Goal: Information Seeking & Learning: Check status

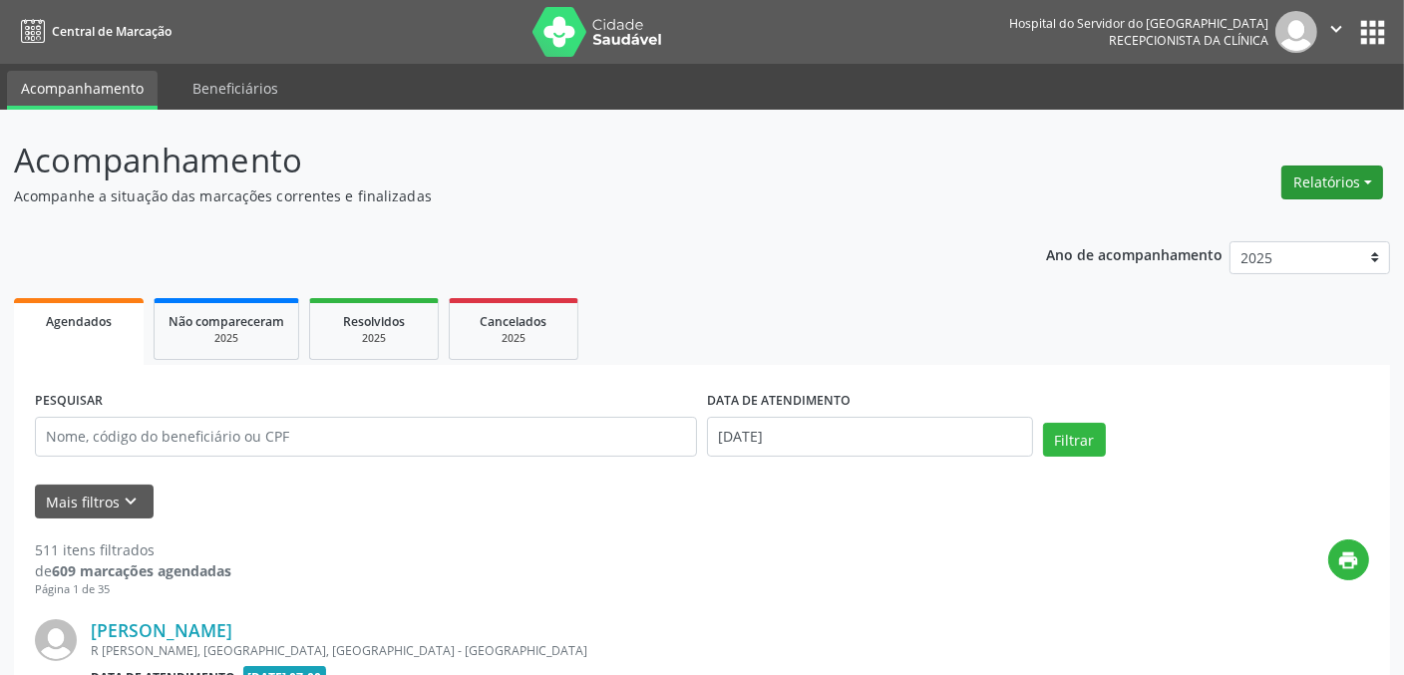
click at [1367, 179] on button "Relatórios" at bounding box center [1333, 183] width 102 height 34
click at [1262, 221] on link "Agendamentos" at bounding box center [1276, 224] width 214 height 28
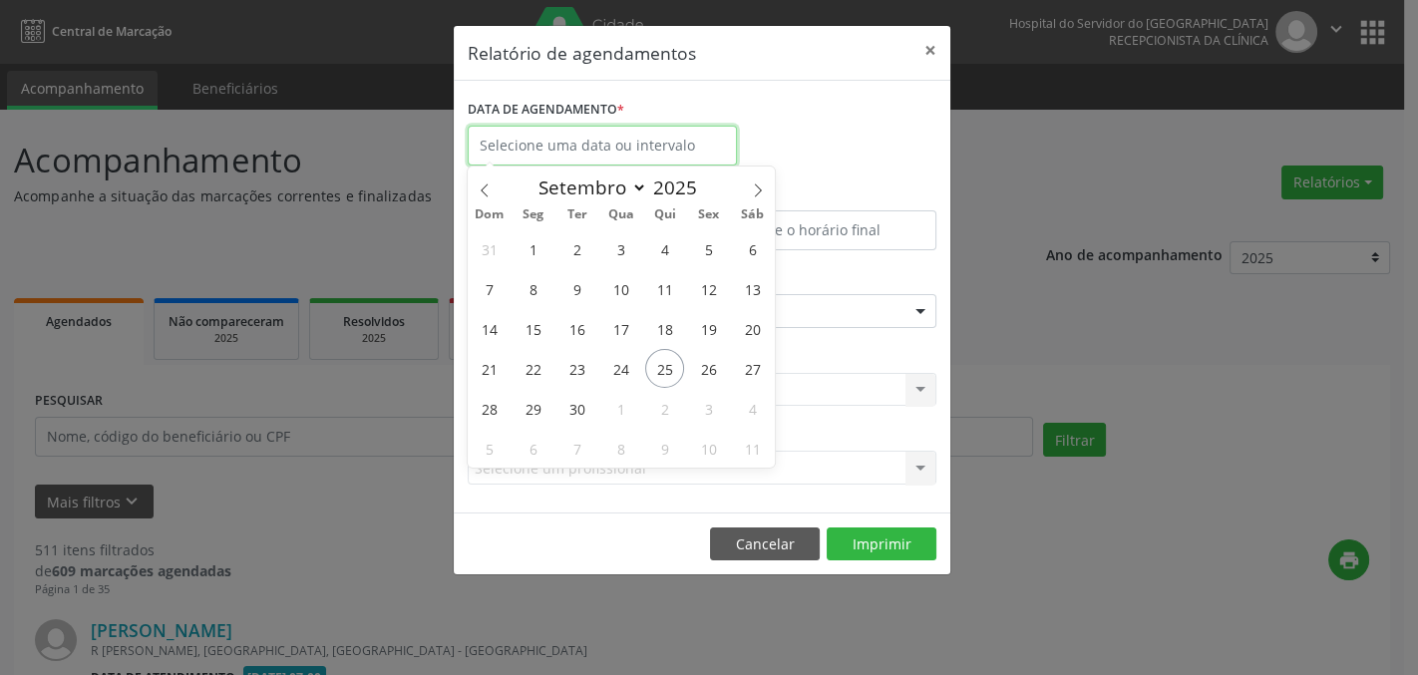
click at [583, 140] on input "text" at bounding box center [602, 146] width 269 height 40
click at [656, 365] on span "25" at bounding box center [664, 368] width 39 height 39
type input "[DATE]"
click at [656, 365] on span "25" at bounding box center [664, 368] width 39 height 39
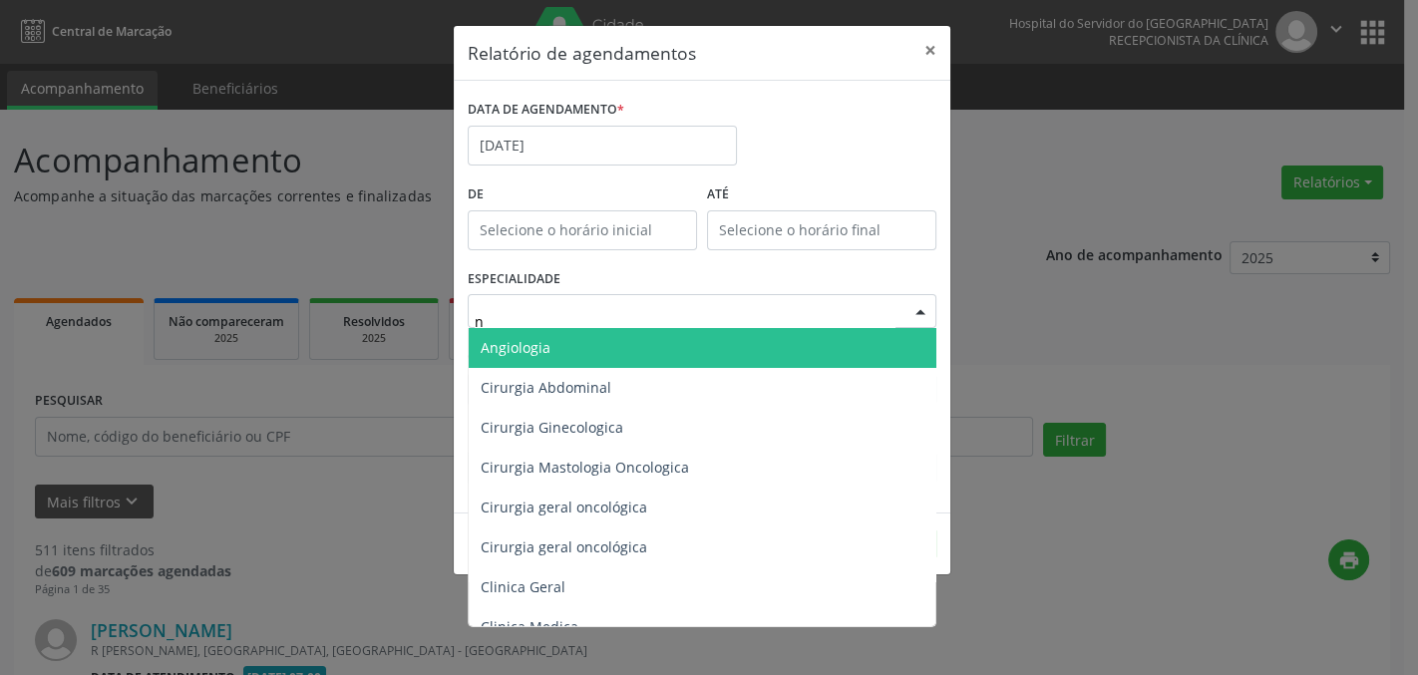
type input "nu"
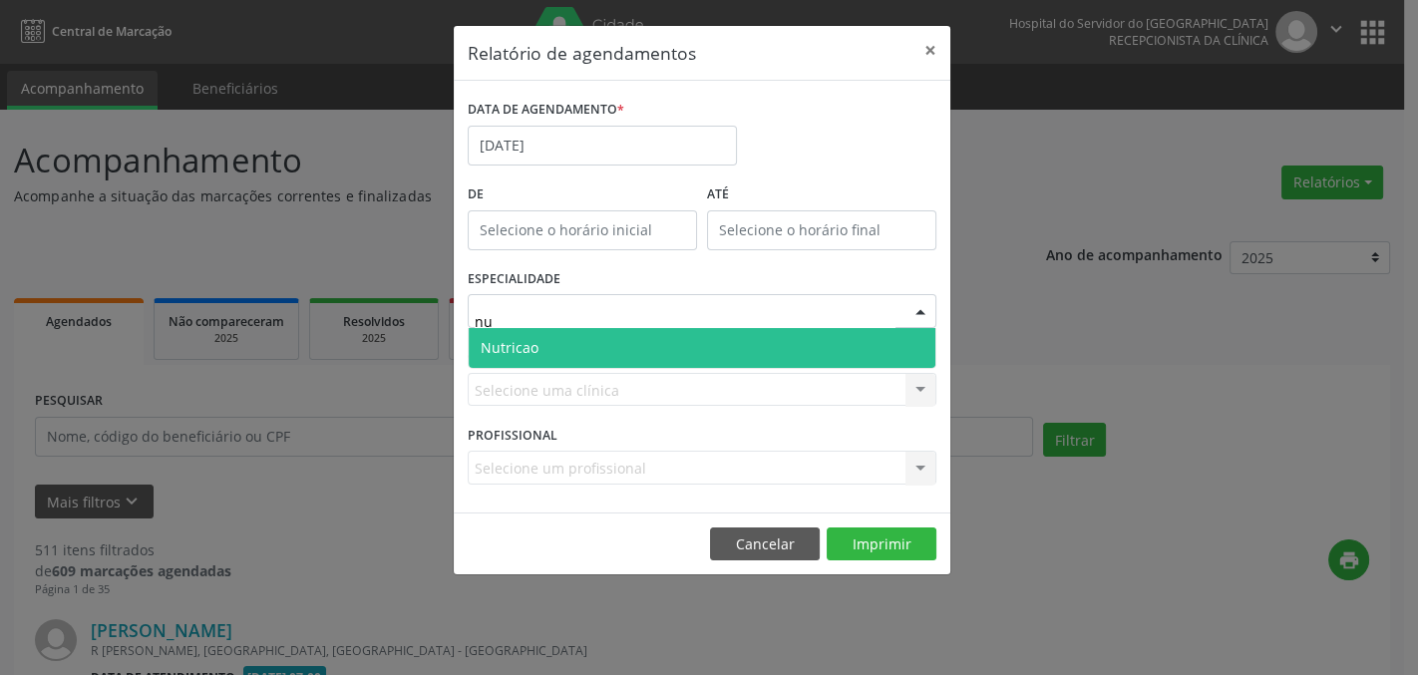
click at [599, 349] on span "Nutricao" at bounding box center [702, 348] width 467 height 40
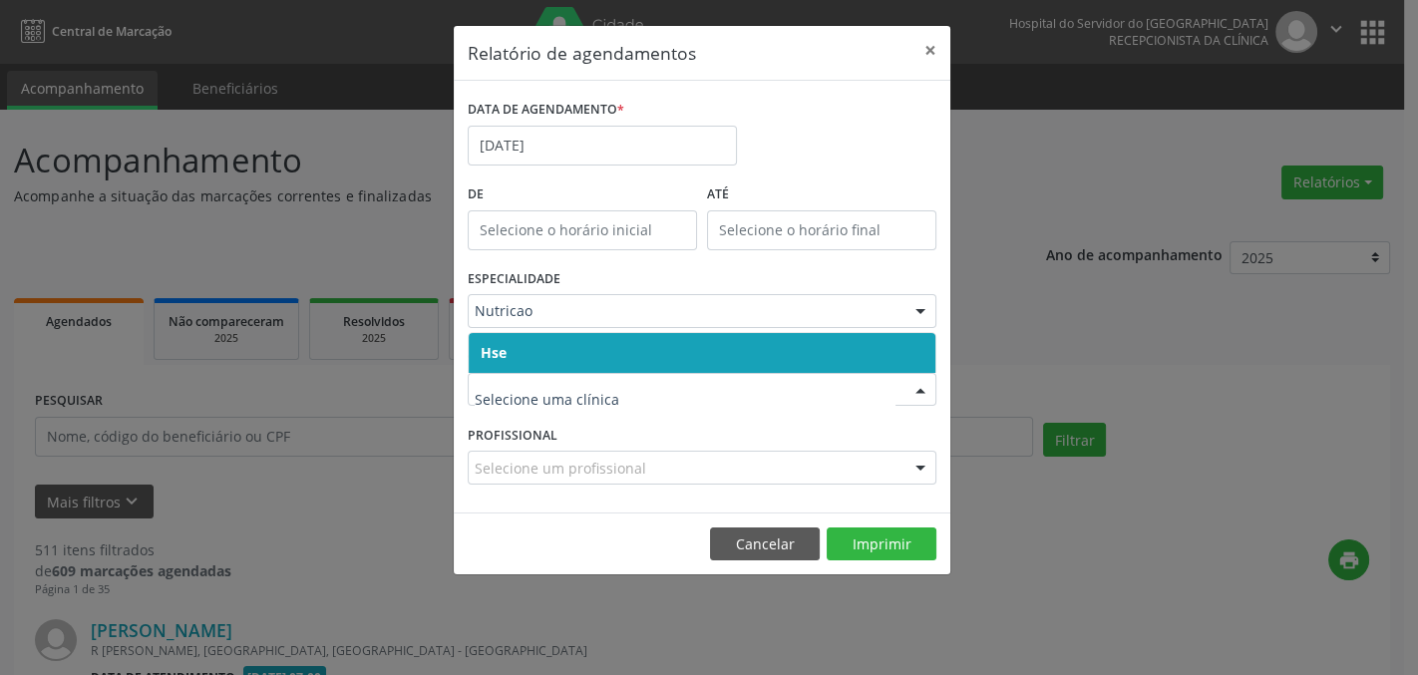
click at [559, 352] on span "Hse" at bounding box center [702, 353] width 467 height 40
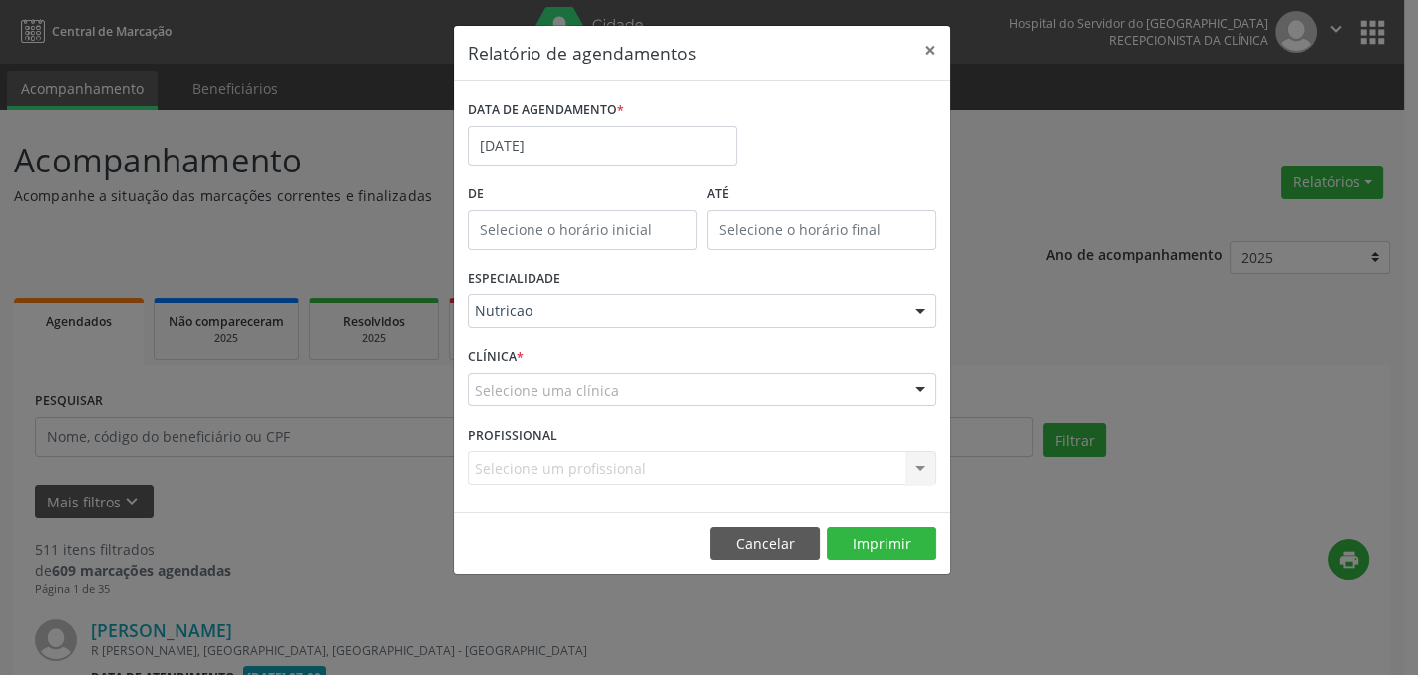
click at [559, 352] on div "CLÍNICA * Selecione uma clínica Hse Nenhum resultado encontrado para: " " Não h…" at bounding box center [702, 381] width 479 height 78
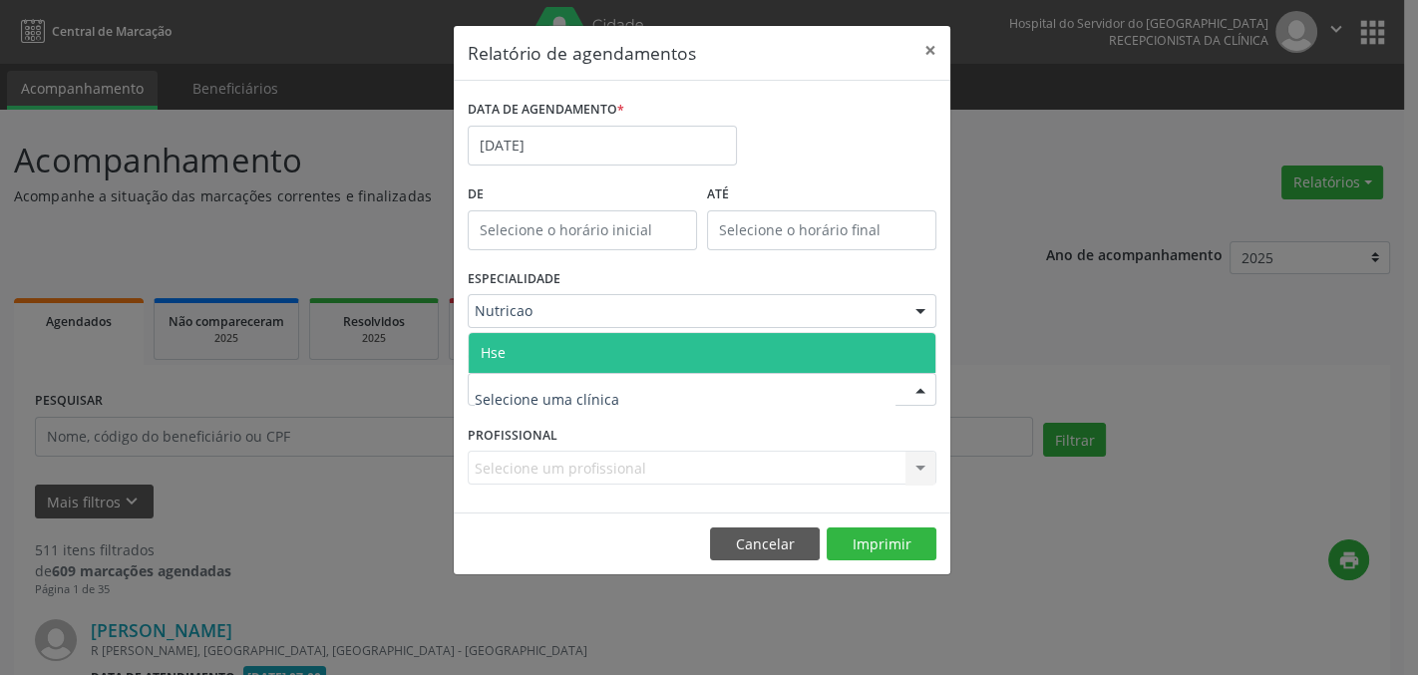
click at [531, 343] on span "Hse" at bounding box center [702, 353] width 467 height 40
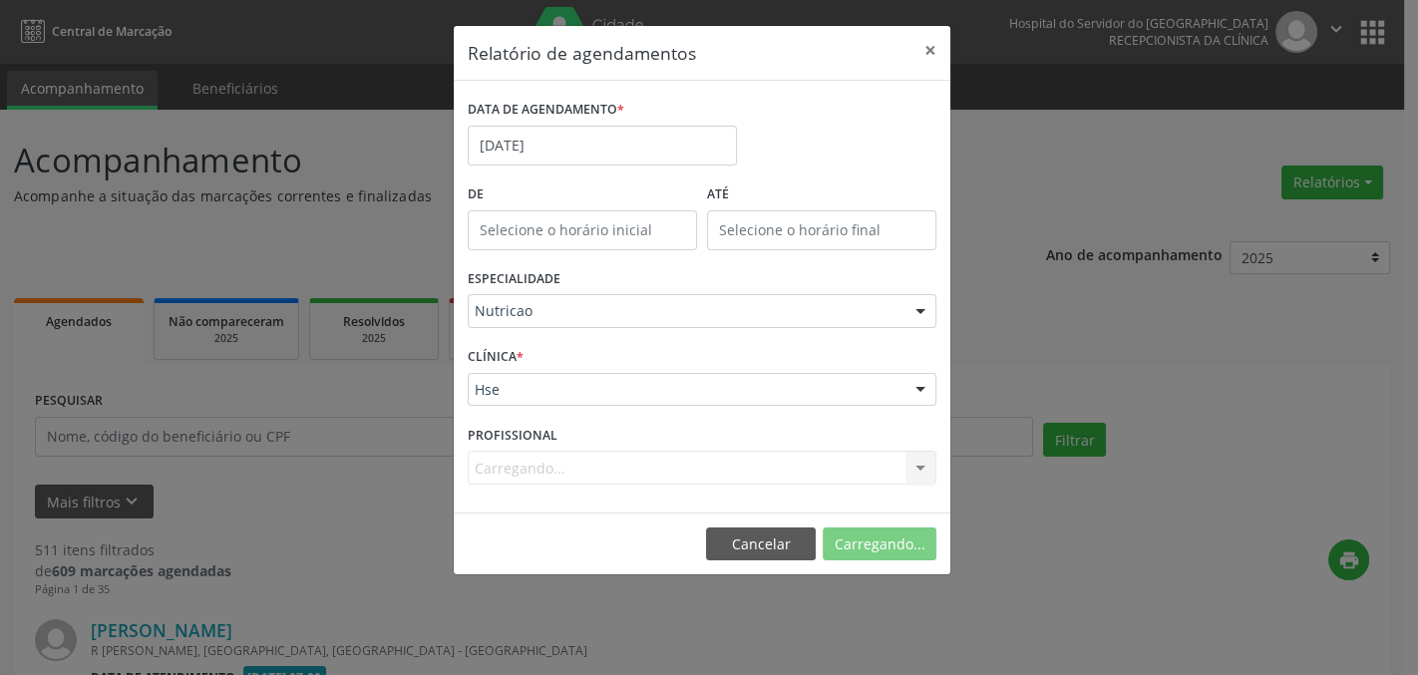
click at [531, 343] on div "CLÍNICA * Hse Hse Nenhum resultado encontrado para: " " Não há nenhuma opção pa…" at bounding box center [702, 381] width 479 height 78
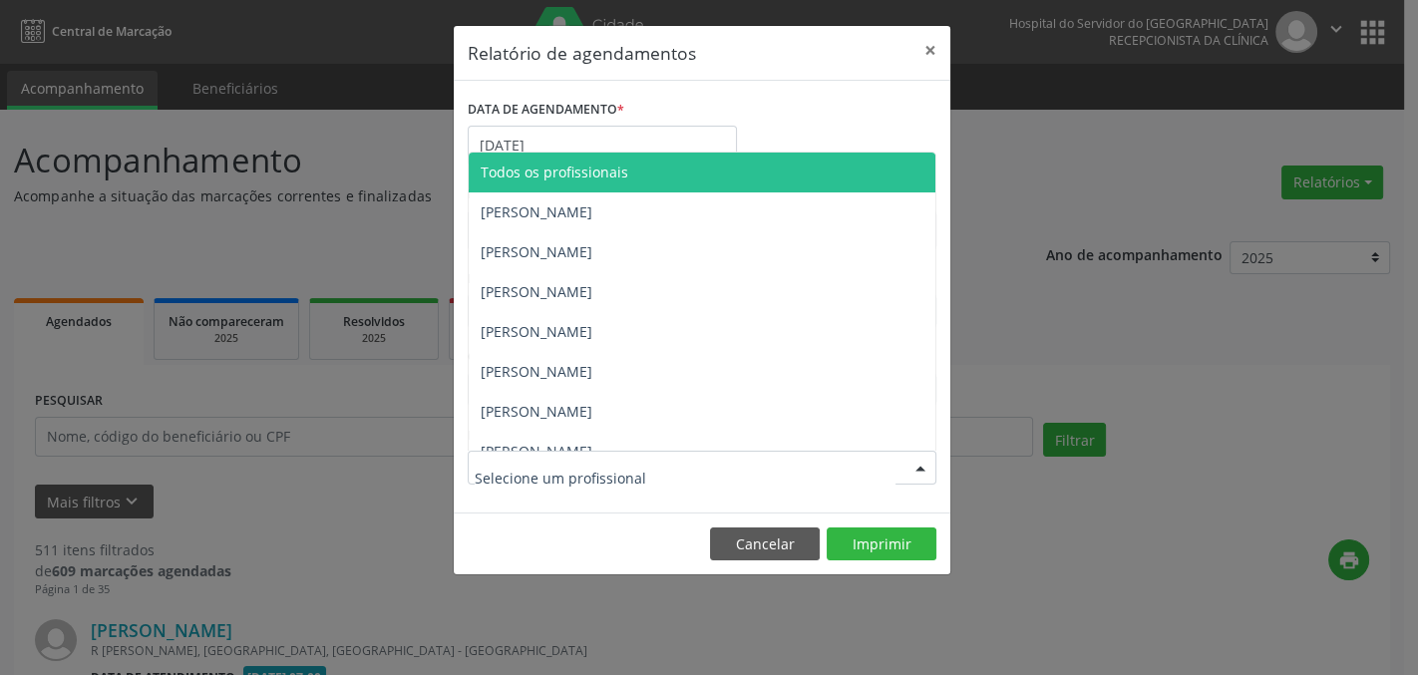
click at [672, 468] on div at bounding box center [702, 468] width 469 height 34
click at [845, 478] on input "text" at bounding box center [685, 478] width 421 height 40
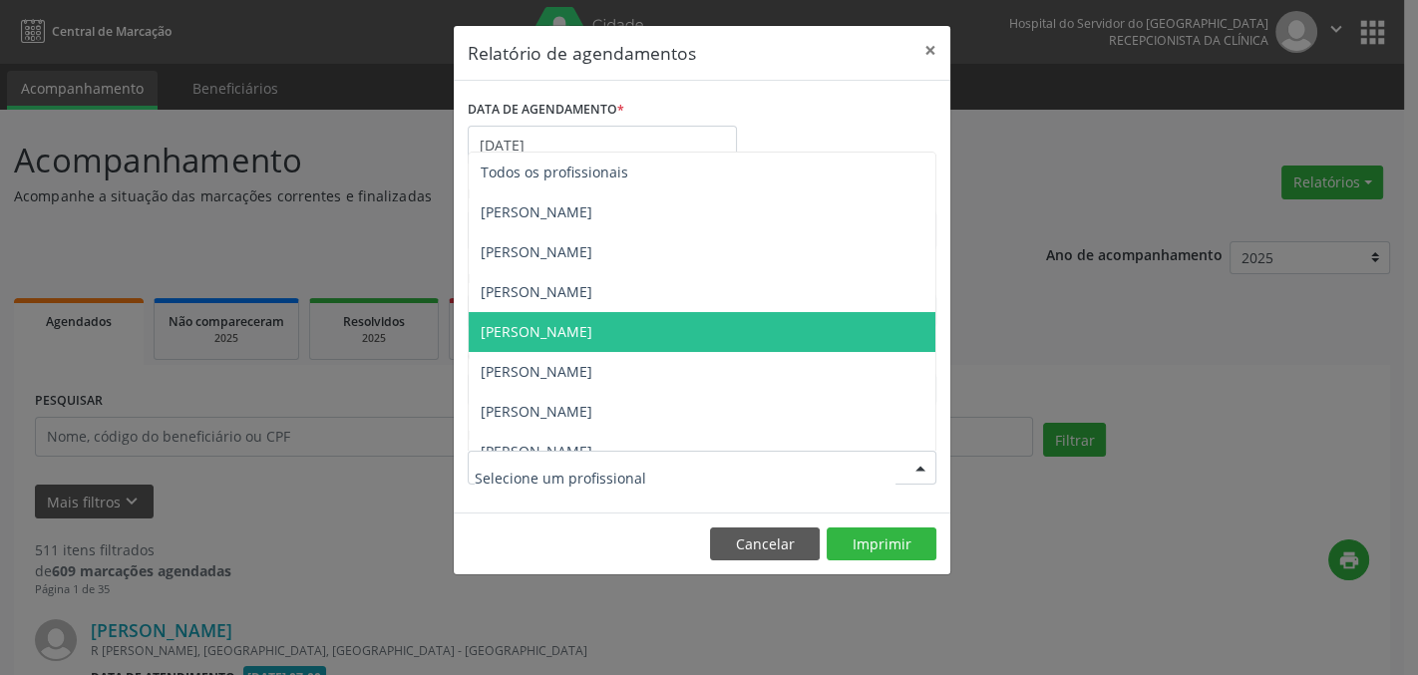
click at [644, 332] on span "[PERSON_NAME]" at bounding box center [702, 332] width 467 height 40
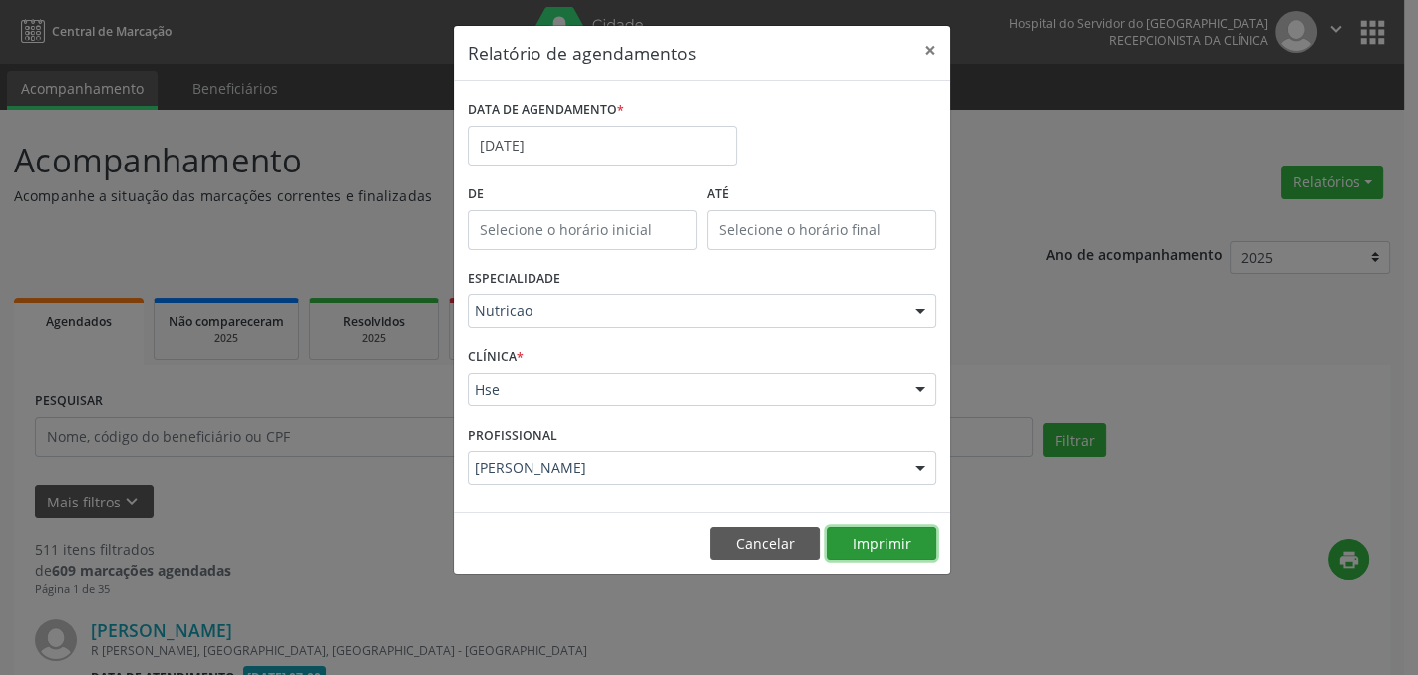
click at [910, 546] on button "Imprimir" at bounding box center [882, 545] width 110 height 34
click at [926, 50] on button "×" at bounding box center [931, 50] width 40 height 49
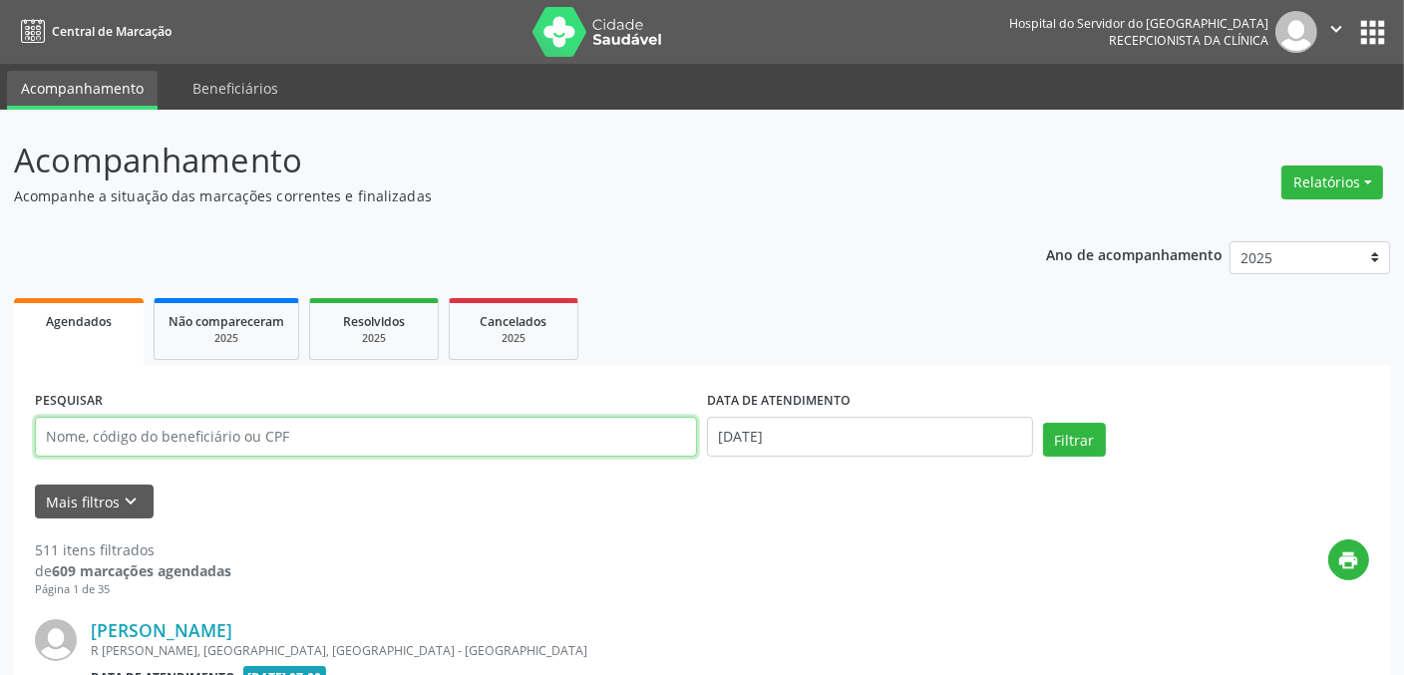
click at [365, 429] on input "text" at bounding box center [366, 437] width 662 height 40
type input "197.336.664-91"
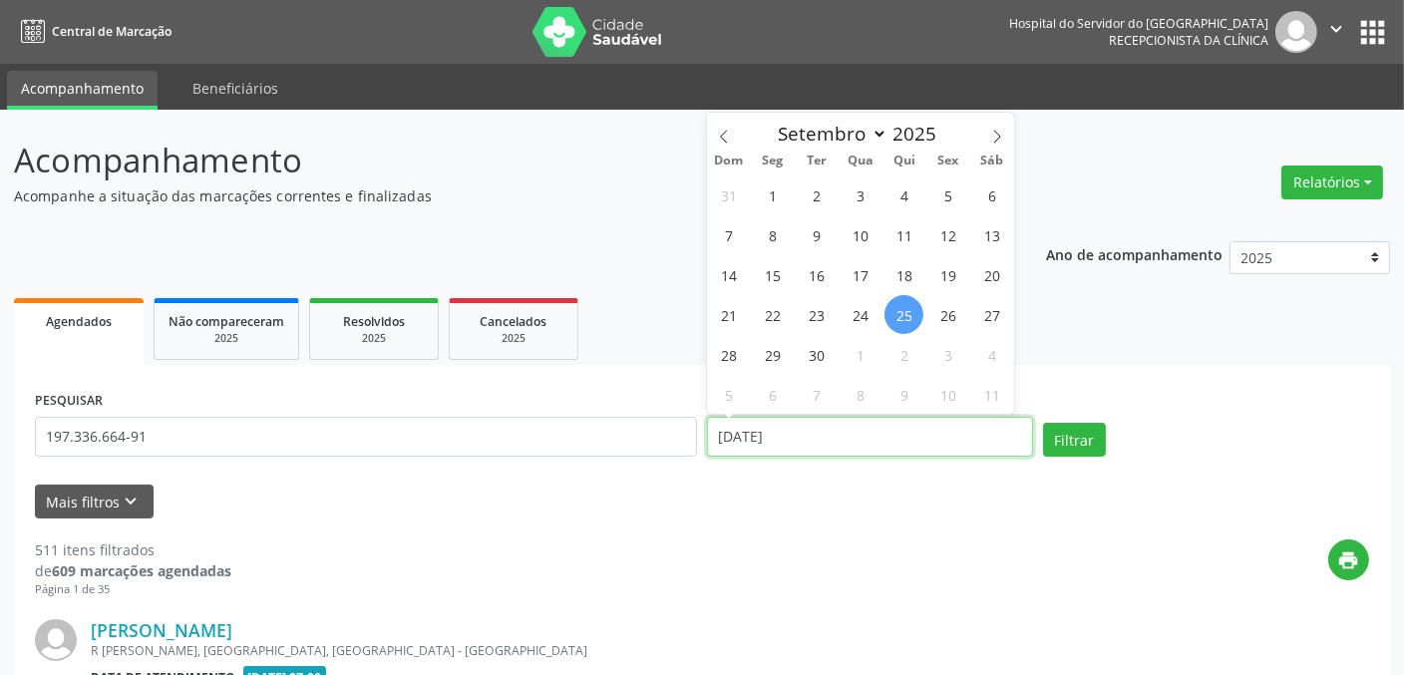
click at [861, 438] on input "[DATE]" at bounding box center [870, 437] width 326 height 40
select select "8"
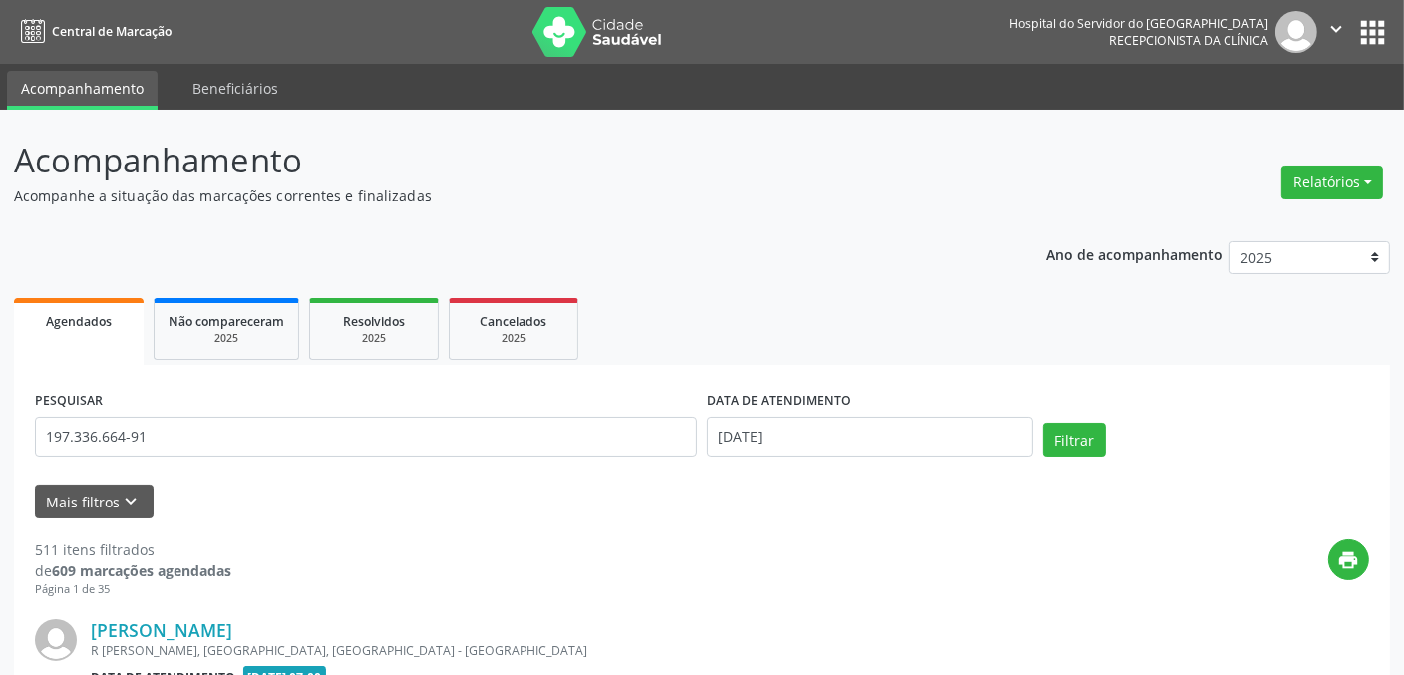
click at [673, 488] on div "Mais filtros keyboard_arrow_down" at bounding box center [702, 502] width 1345 height 35
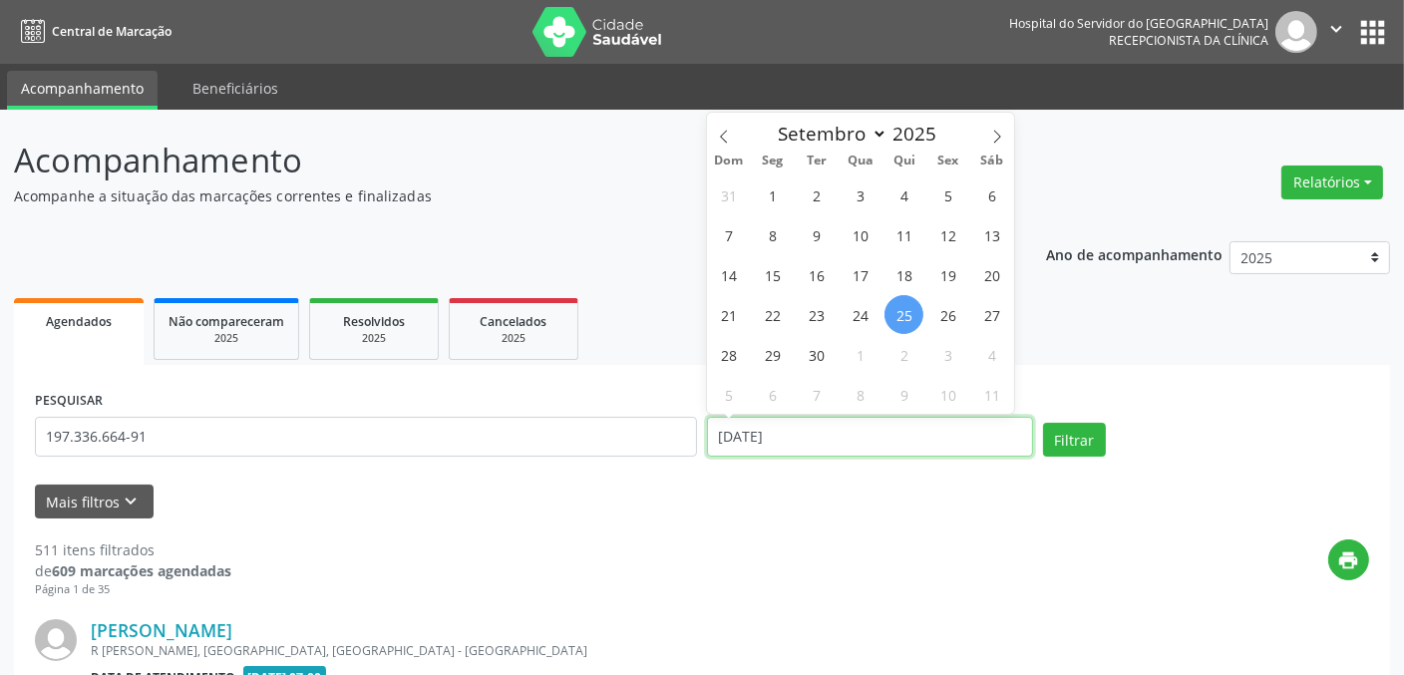
click at [821, 440] on input "[DATE]" at bounding box center [870, 437] width 326 height 40
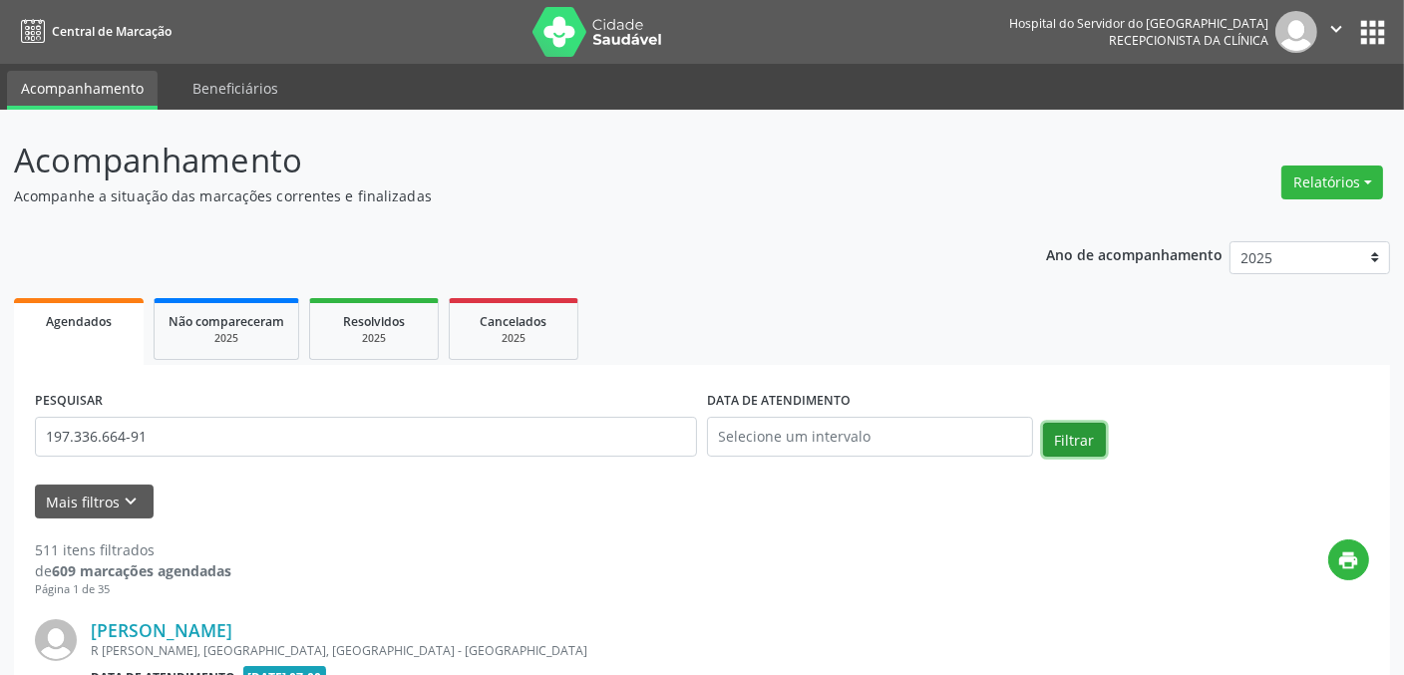
click at [1070, 440] on button "Filtrar" at bounding box center [1074, 440] width 63 height 34
click at [1370, 176] on button "Relatórios" at bounding box center [1333, 183] width 102 height 34
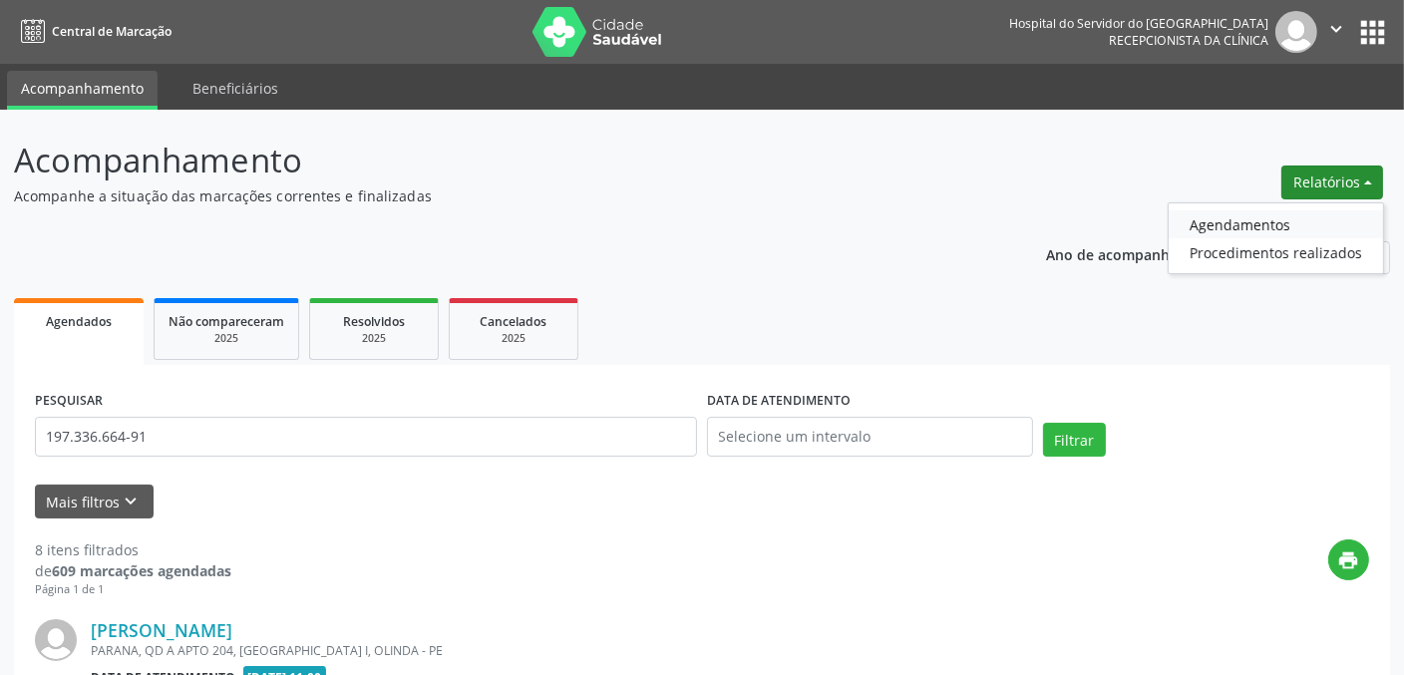
click at [1277, 224] on link "Agendamentos" at bounding box center [1276, 224] width 214 height 28
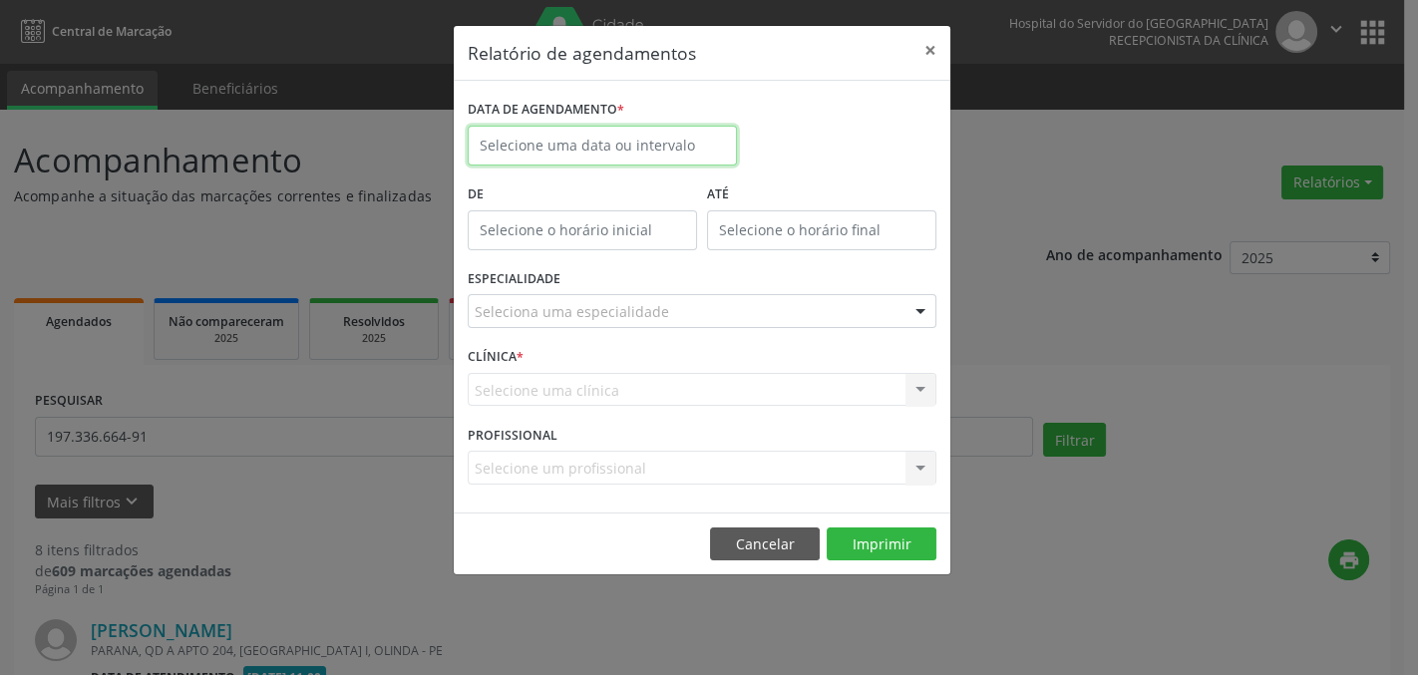
click at [604, 130] on input "text" at bounding box center [602, 146] width 269 height 40
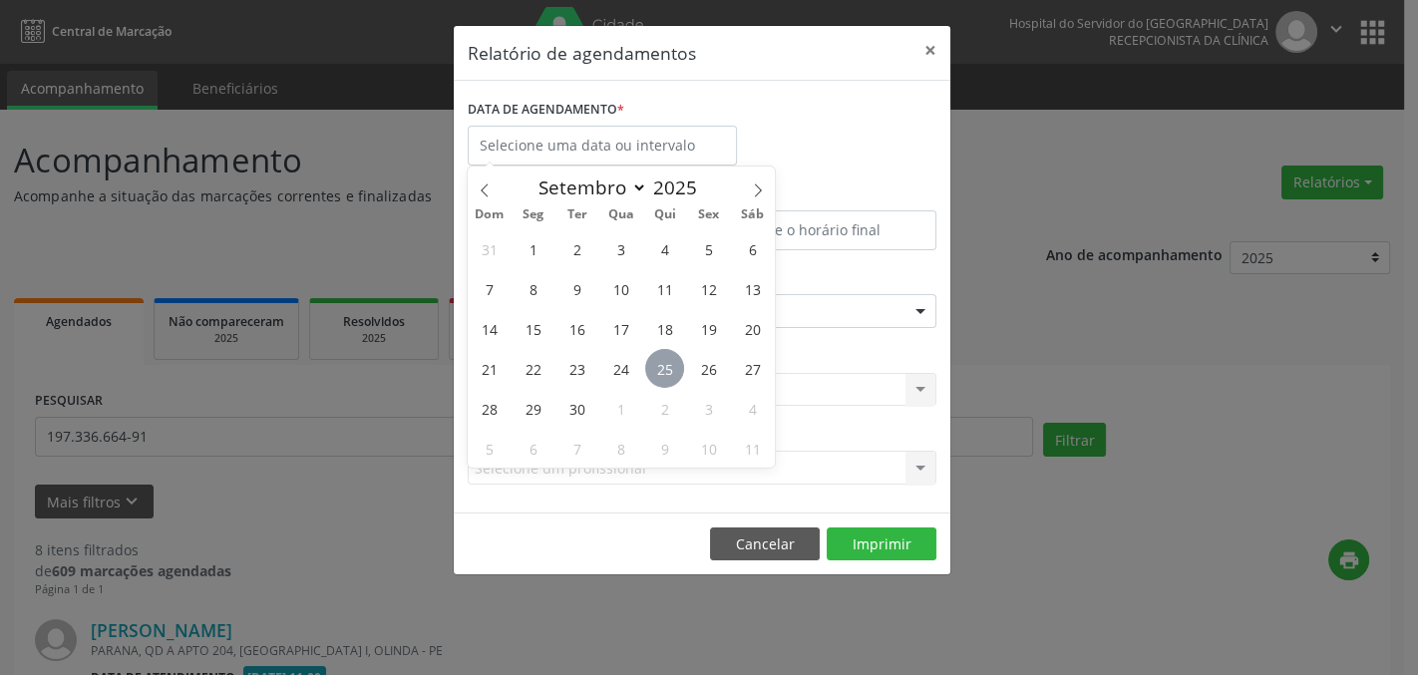
click at [665, 365] on span "25" at bounding box center [664, 368] width 39 height 39
type input "[DATE]"
click at [665, 365] on span "25" at bounding box center [664, 368] width 39 height 39
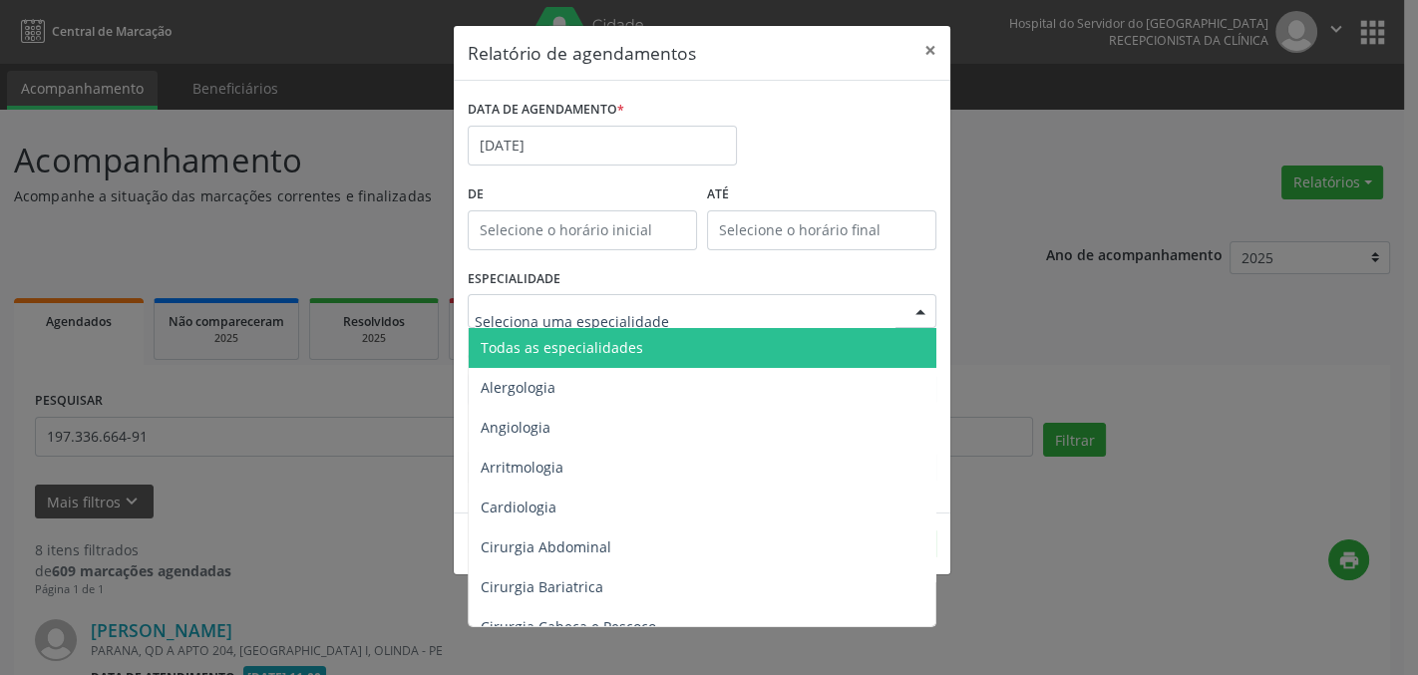
click at [700, 315] on div at bounding box center [702, 311] width 469 height 34
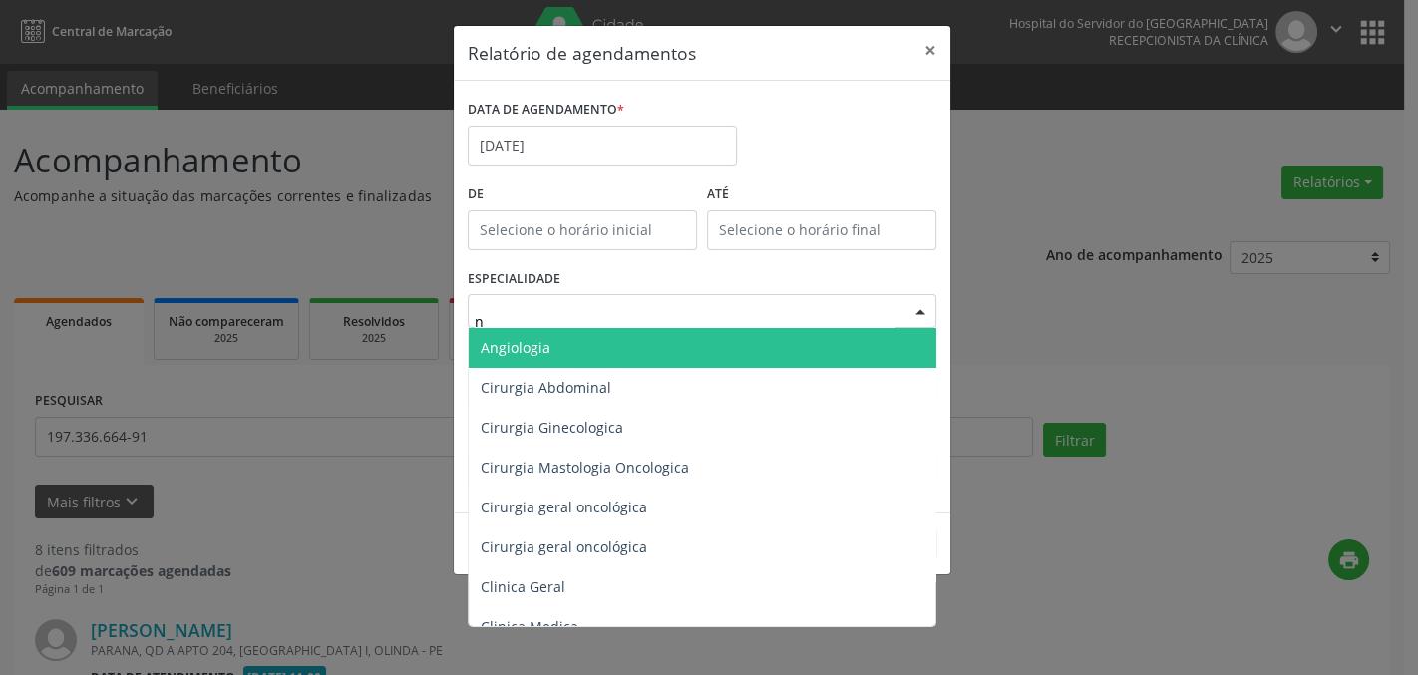
type input "nu"
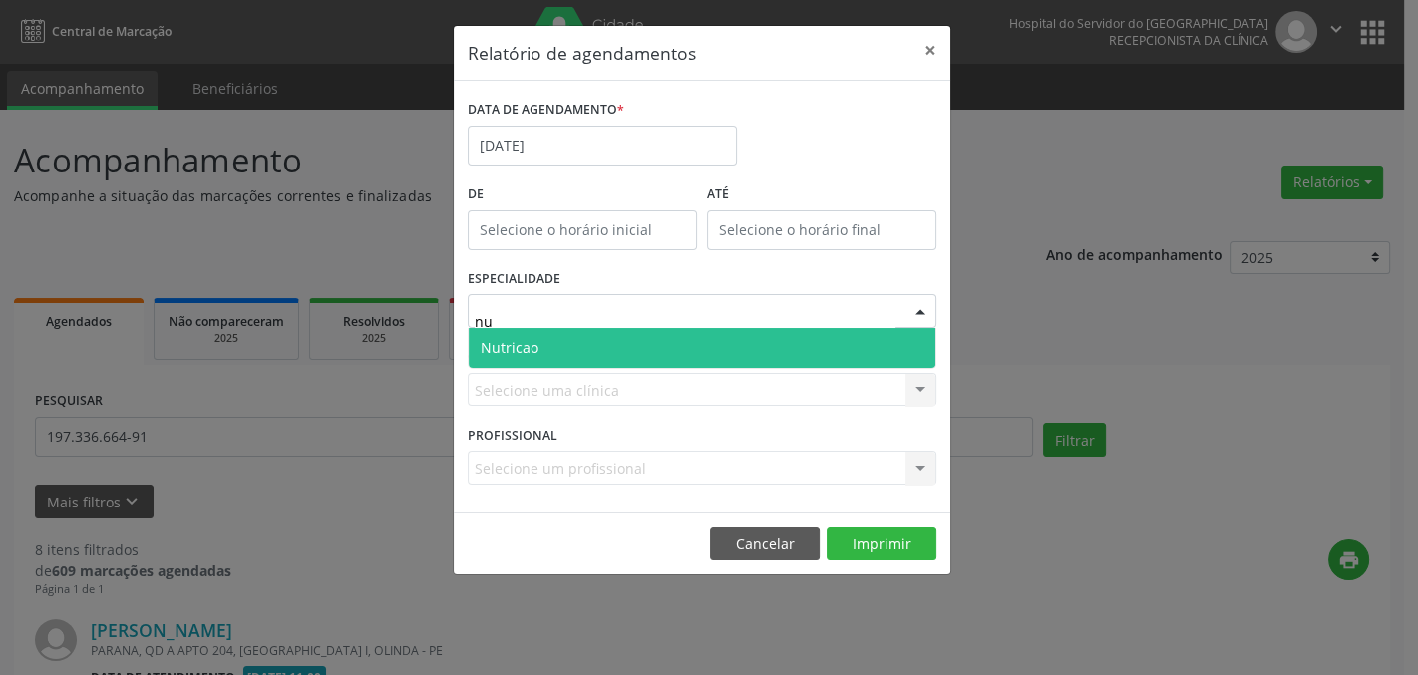
click at [678, 347] on span "Nutricao" at bounding box center [702, 348] width 467 height 40
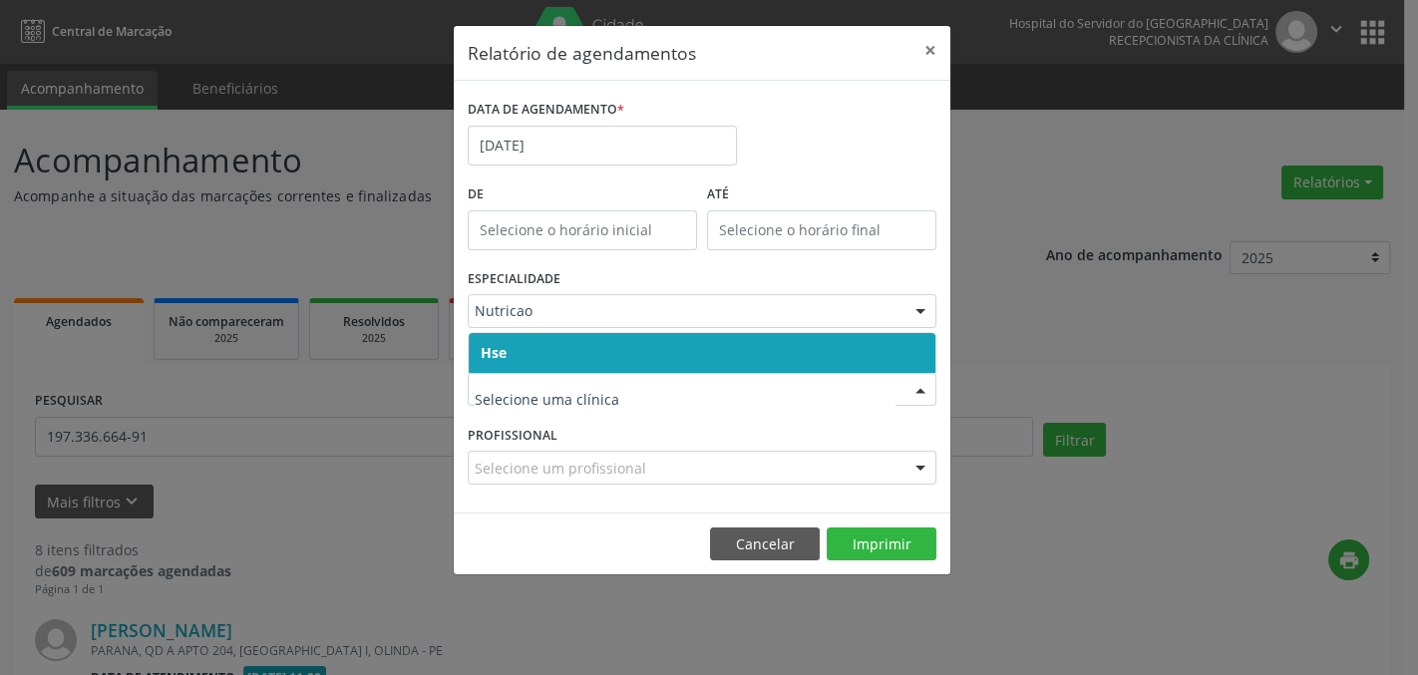
click at [610, 346] on span "Hse" at bounding box center [702, 353] width 467 height 40
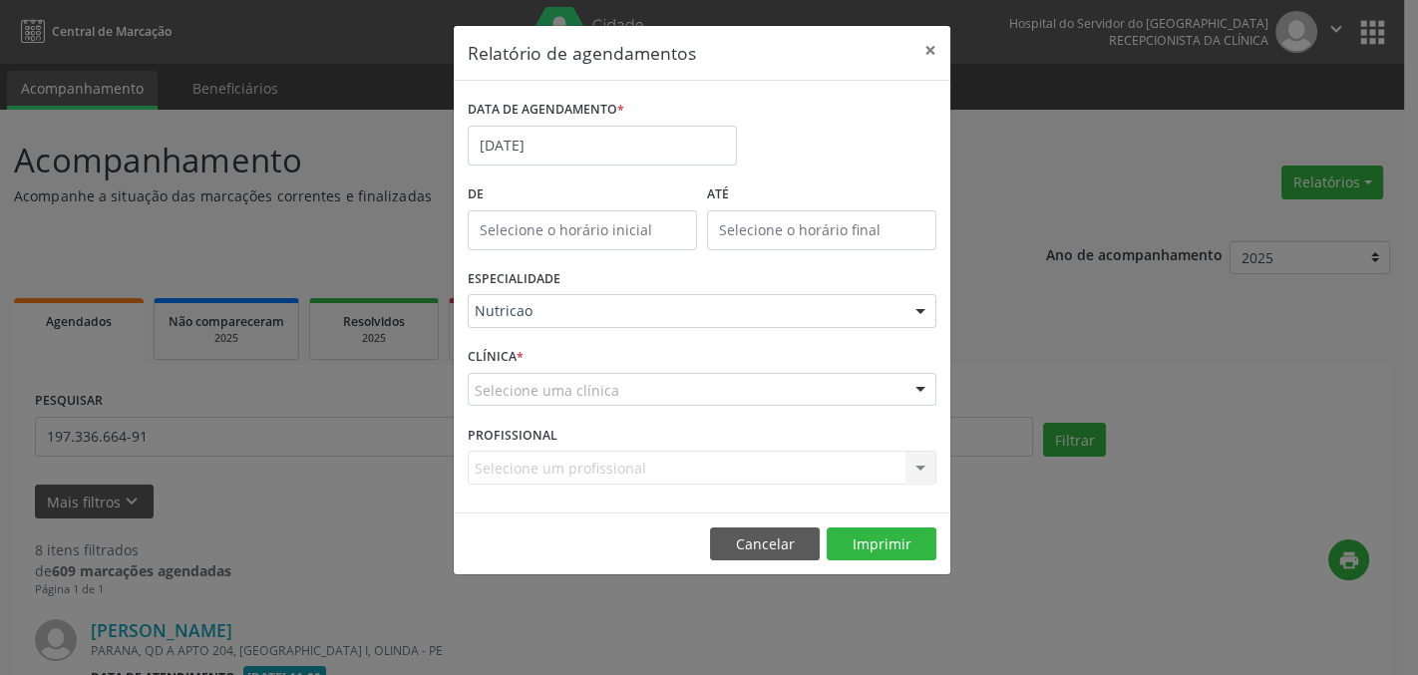
click at [610, 346] on div "CLÍNICA * Selecione uma clínica Hse Nenhum resultado encontrado para: " " Não h…" at bounding box center [702, 381] width 479 height 78
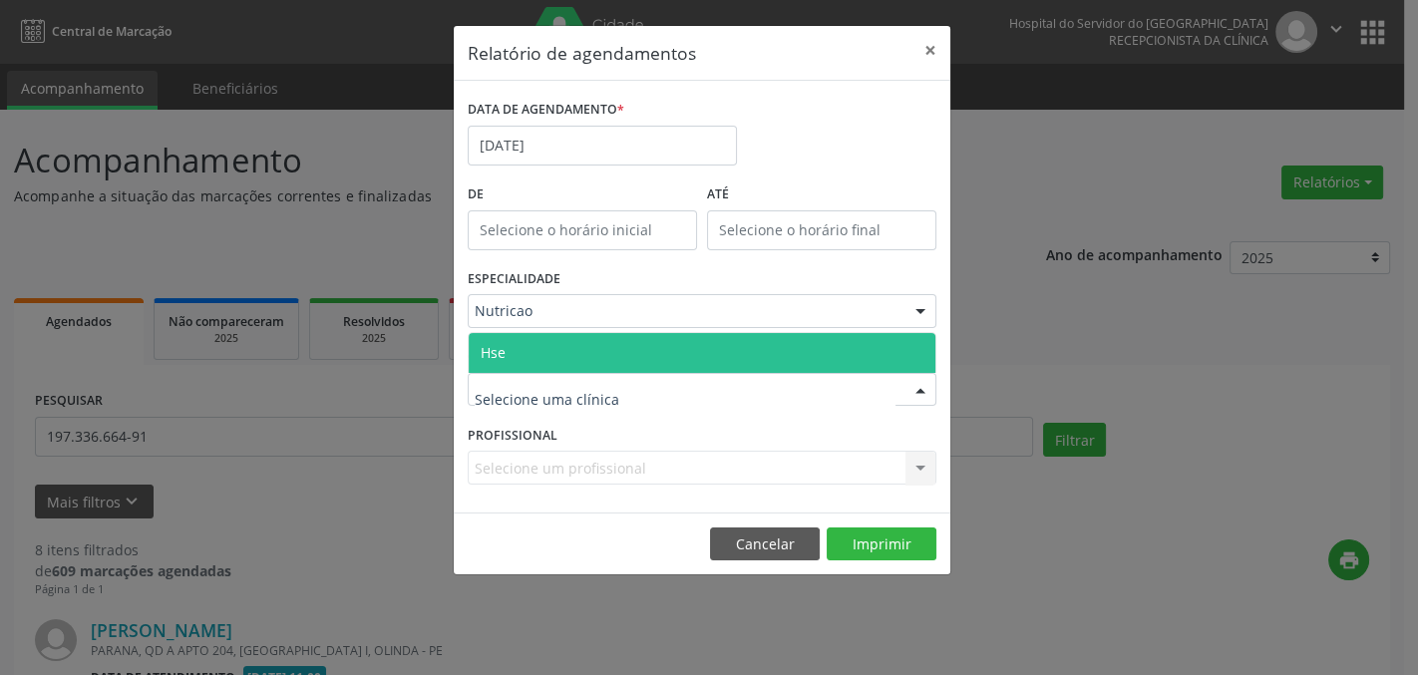
click at [605, 354] on span "Hse" at bounding box center [702, 353] width 467 height 40
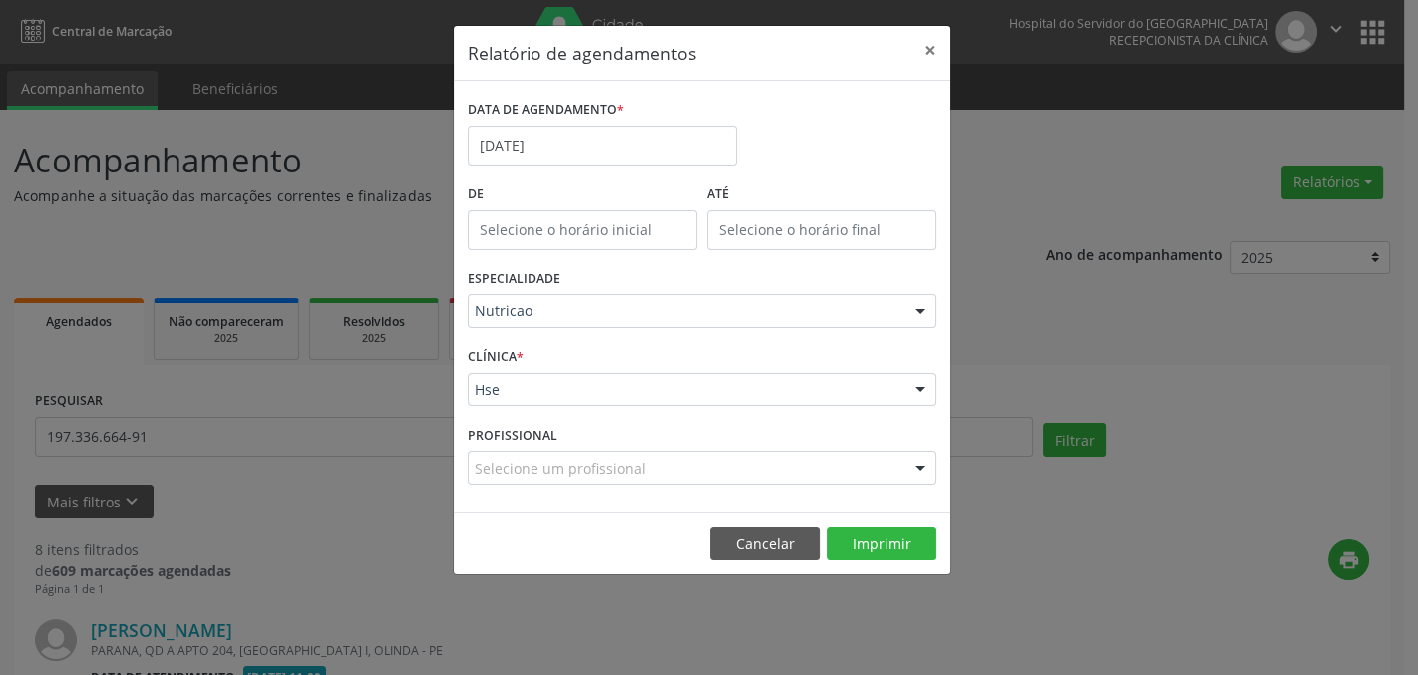
click at [684, 473] on div "Selecione um profissional" at bounding box center [702, 468] width 469 height 34
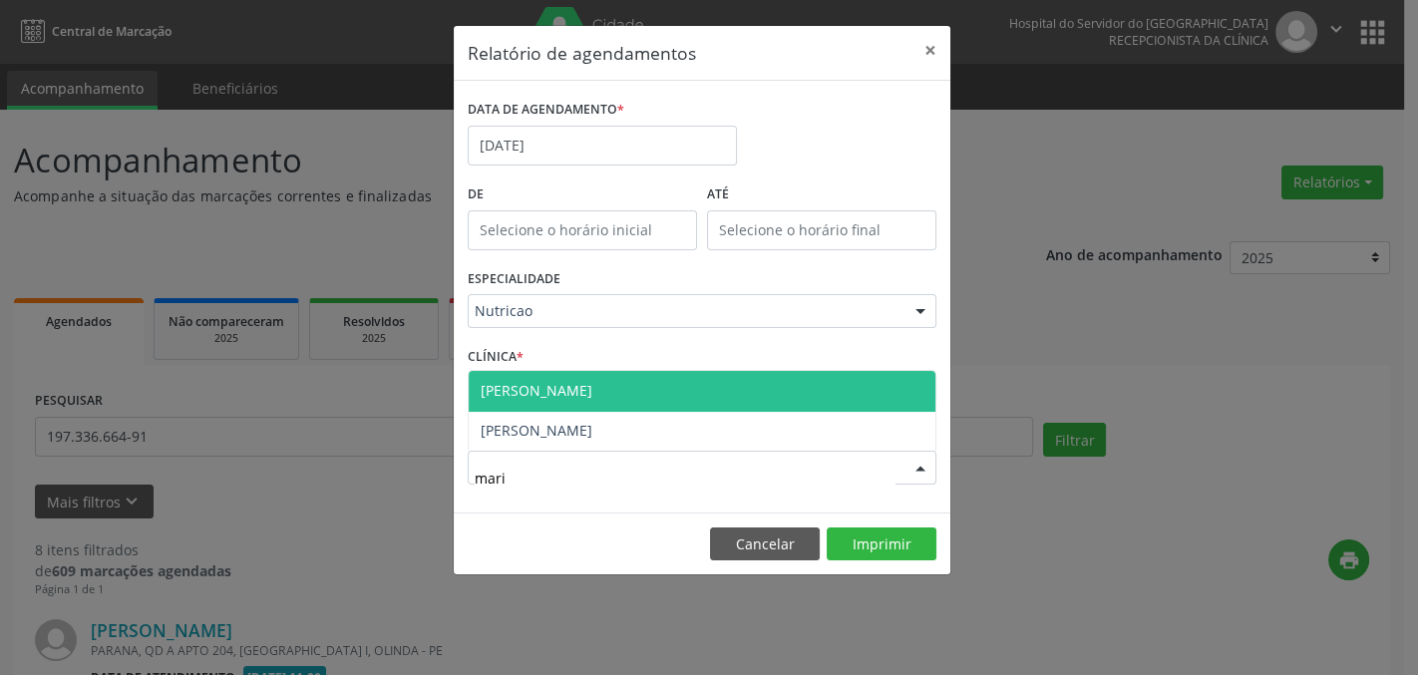
type input "maria"
click at [639, 391] on span "[PERSON_NAME]" at bounding box center [702, 391] width 467 height 40
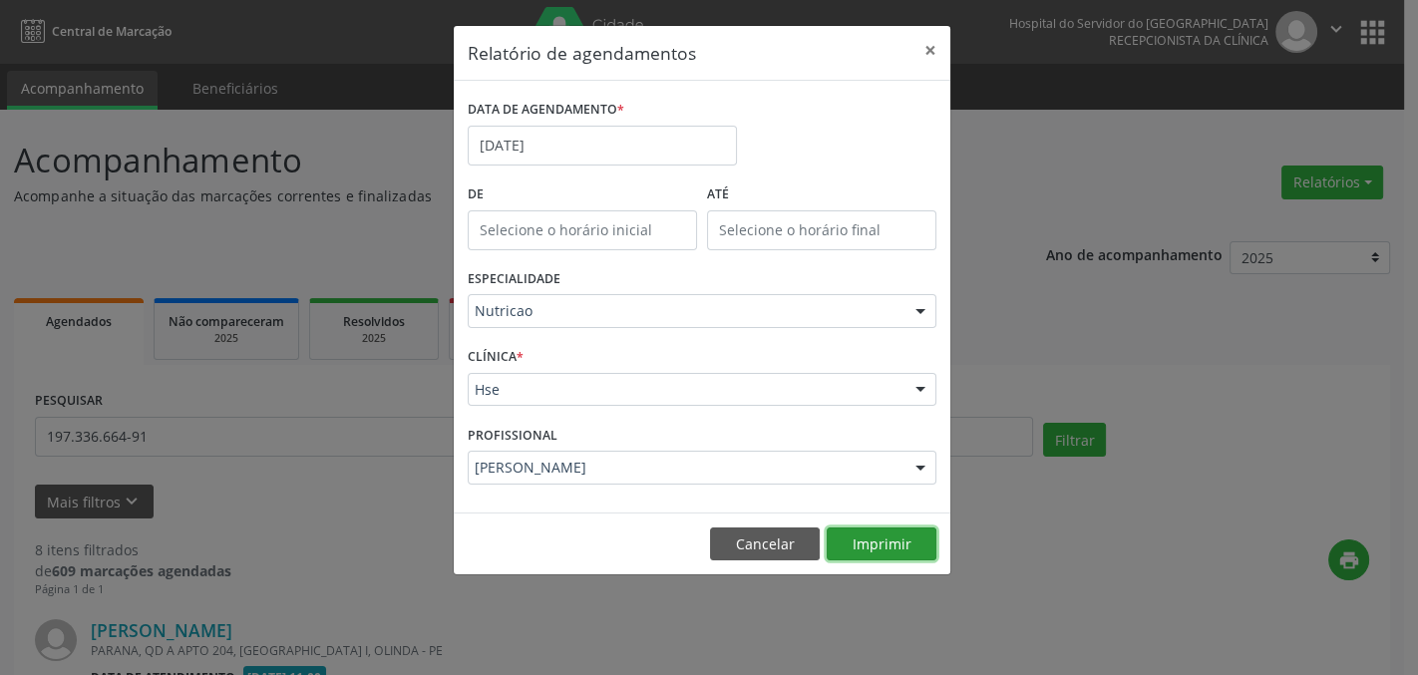
click at [897, 528] on button "Imprimir" at bounding box center [882, 545] width 110 height 34
click at [935, 46] on button "×" at bounding box center [931, 50] width 40 height 49
